Goal: Check status: Check status

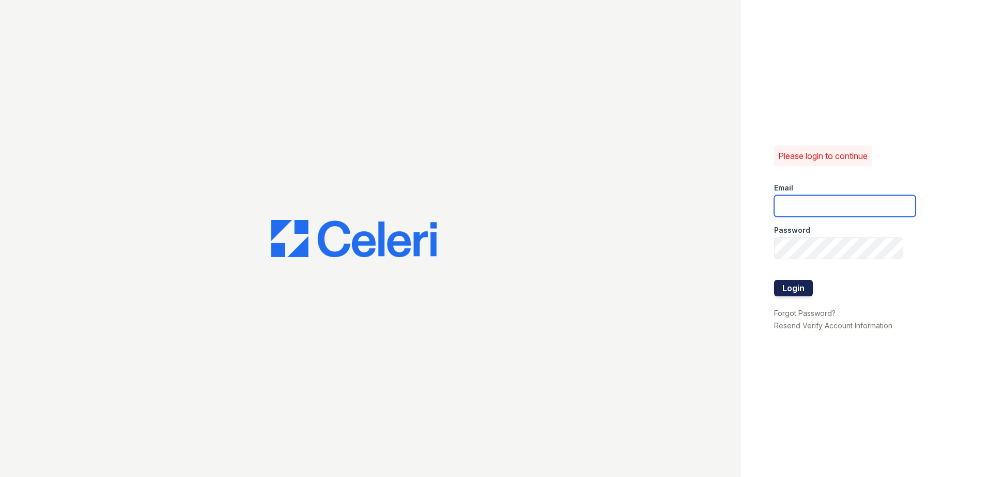
type input "mquinones@trinity-pm.com"
click at [794, 290] on button "Login" at bounding box center [793, 288] width 39 height 17
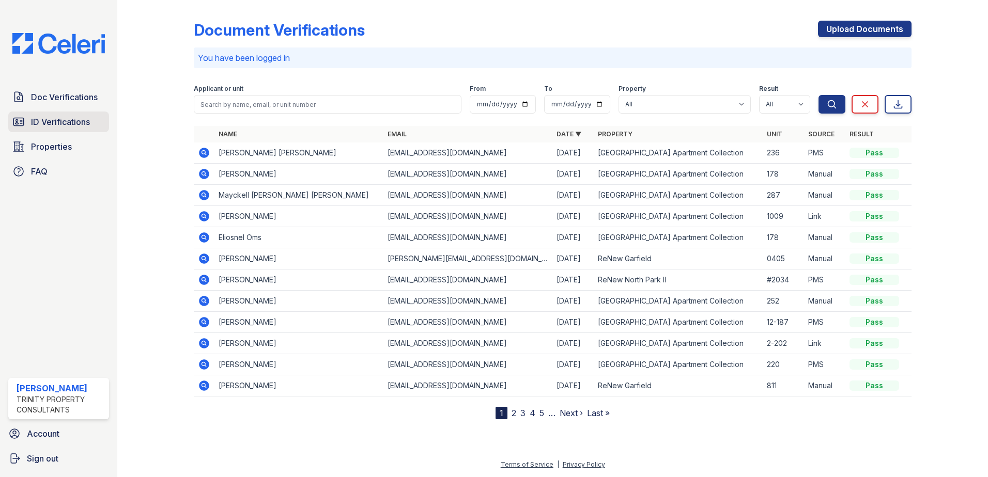
click at [75, 126] on span "ID Verifications" at bounding box center [60, 122] width 59 height 12
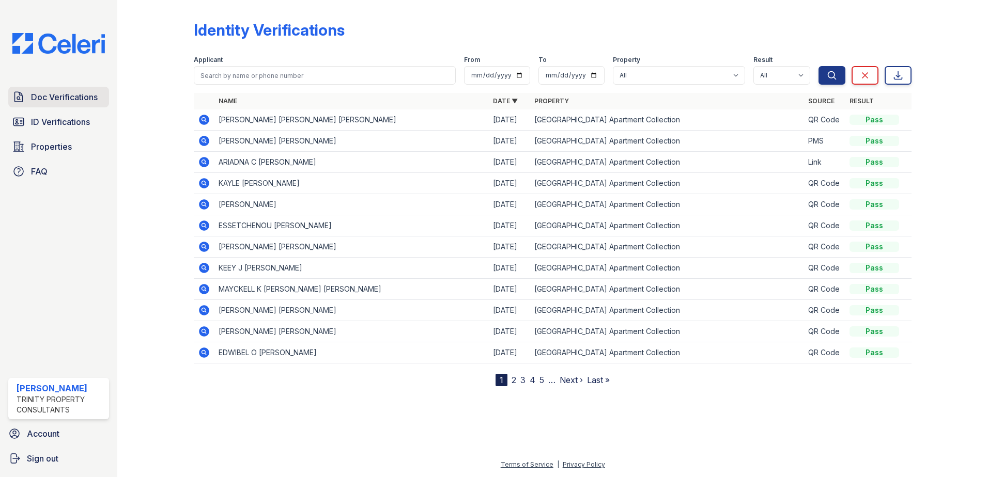
click at [74, 99] on span "Doc Verifications" at bounding box center [64, 97] width 67 height 12
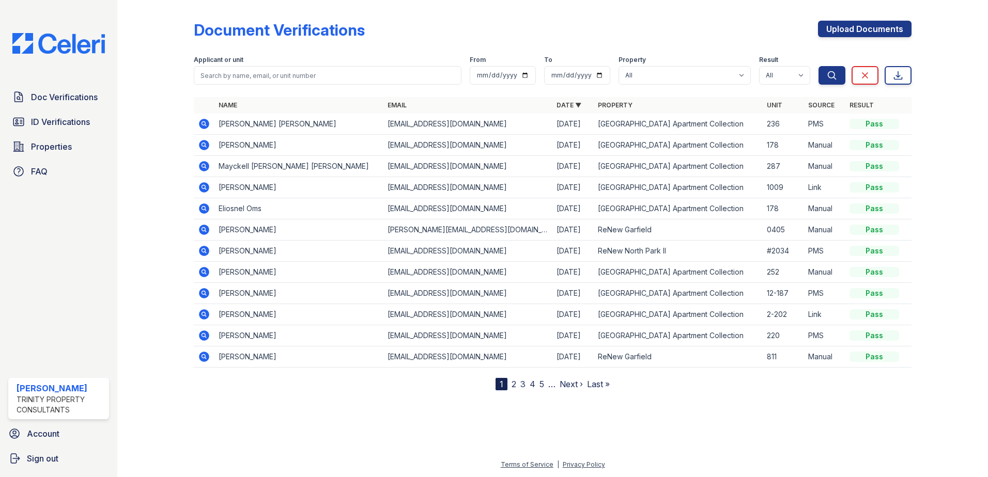
click at [206, 142] on icon at bounding box center [204, 145] width 10 height 10
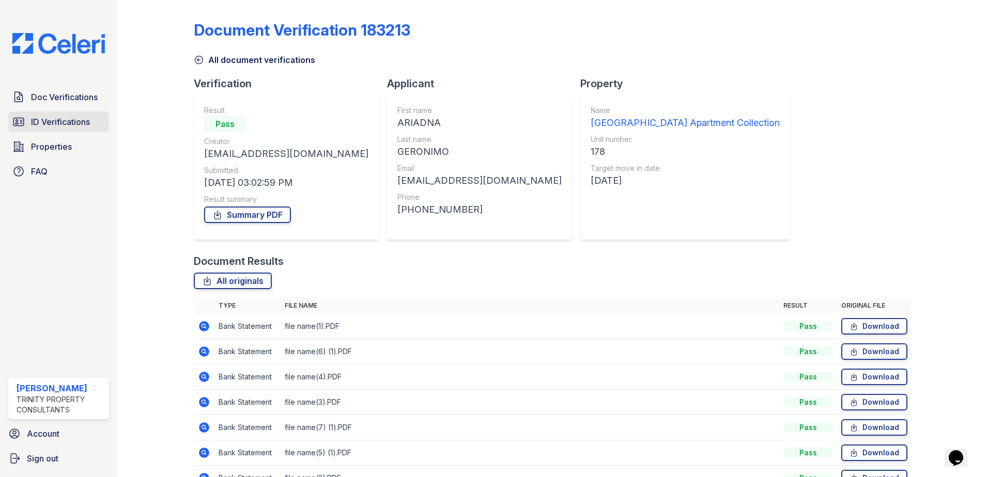
click at [94, 132] on link "ID Verifications" at bounding box center [58, 122] width 101 height 21
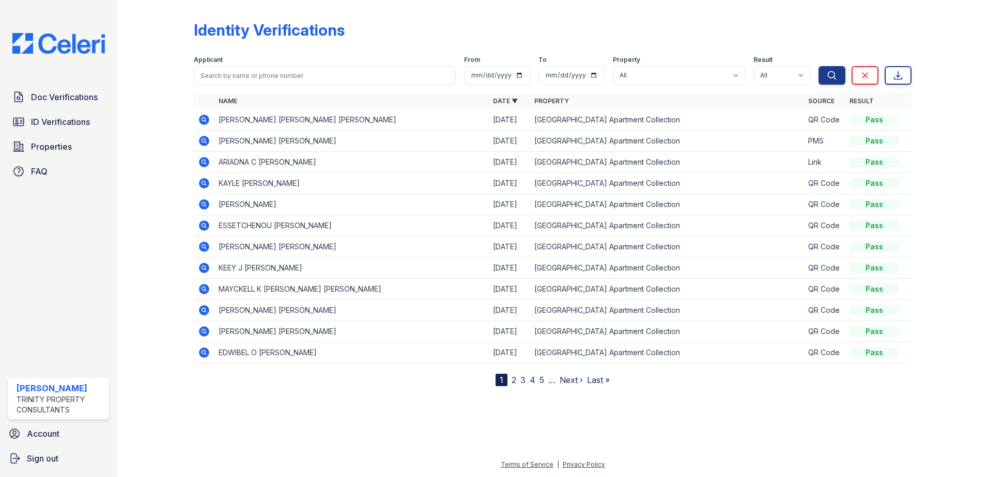
click at [203, 161] on icon at bounding box center [203, 161] width 3 height 3
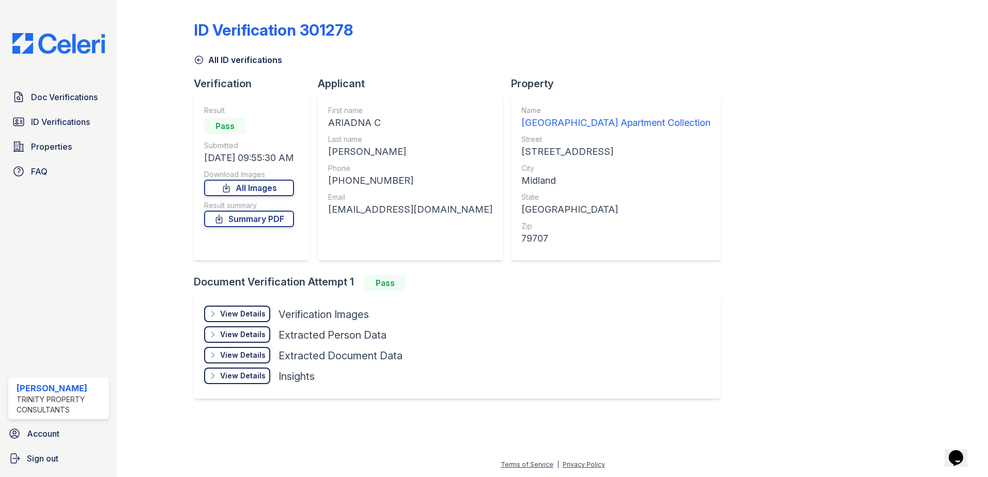
click at [255, 337] on div "View Details" at bounding box center [242, 335] width 45 height 10
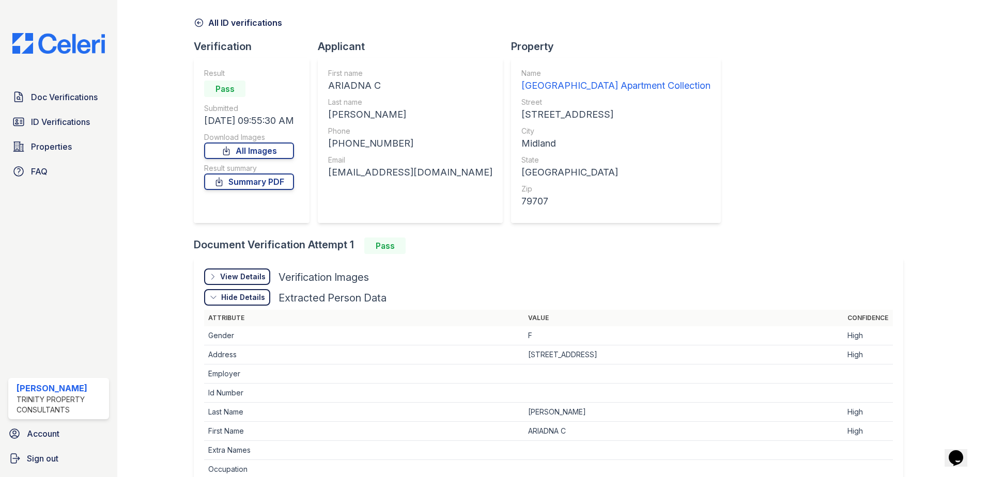
scroll to position [103, 0]
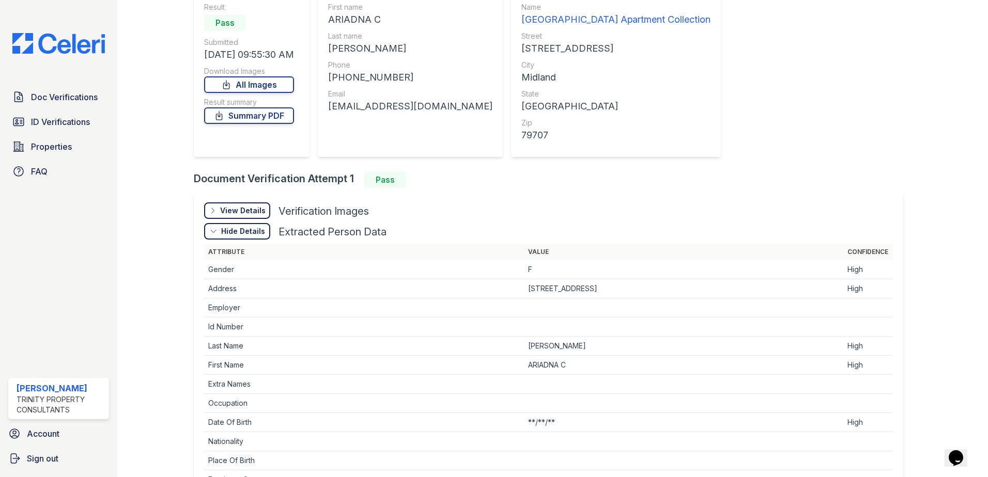
click at [255, 211] on div "View Details" at bounding box center [242, 211] width 45 height 10
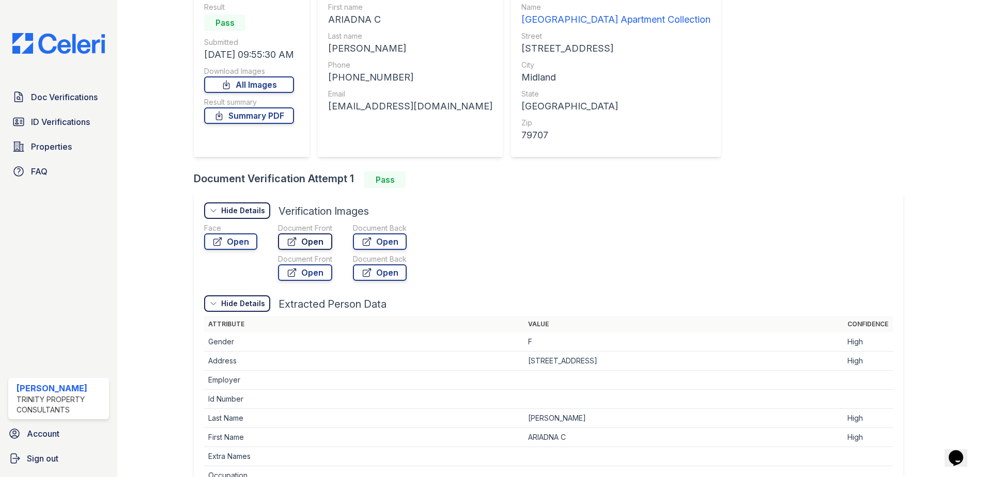
click at [302, 240] on link "Open" at bounding box center [305, 242] width 54 height 17
